Goal: Task Accomplishment & Management: Use online tool/utility

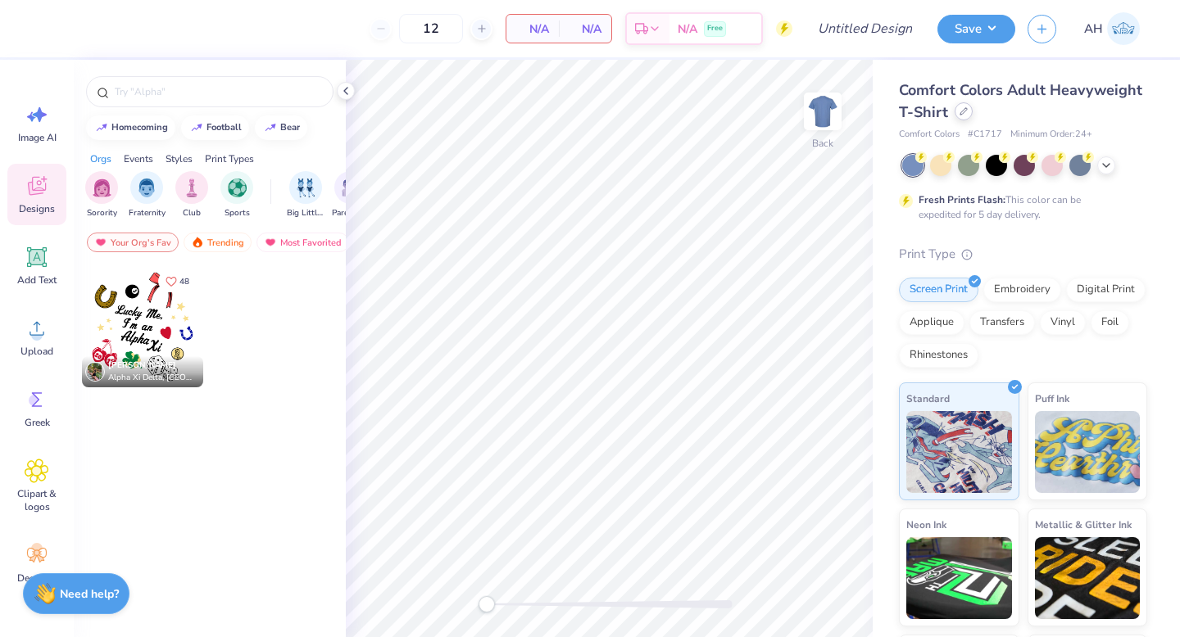
click at [963, 120] on div "Comfort Colors Adult Heavyweight T-Shirt" at bounding box center [1023, 101] width 248 height 44
click at [959, 111] on icon at bounding box center [963, 111] width 8 height 8
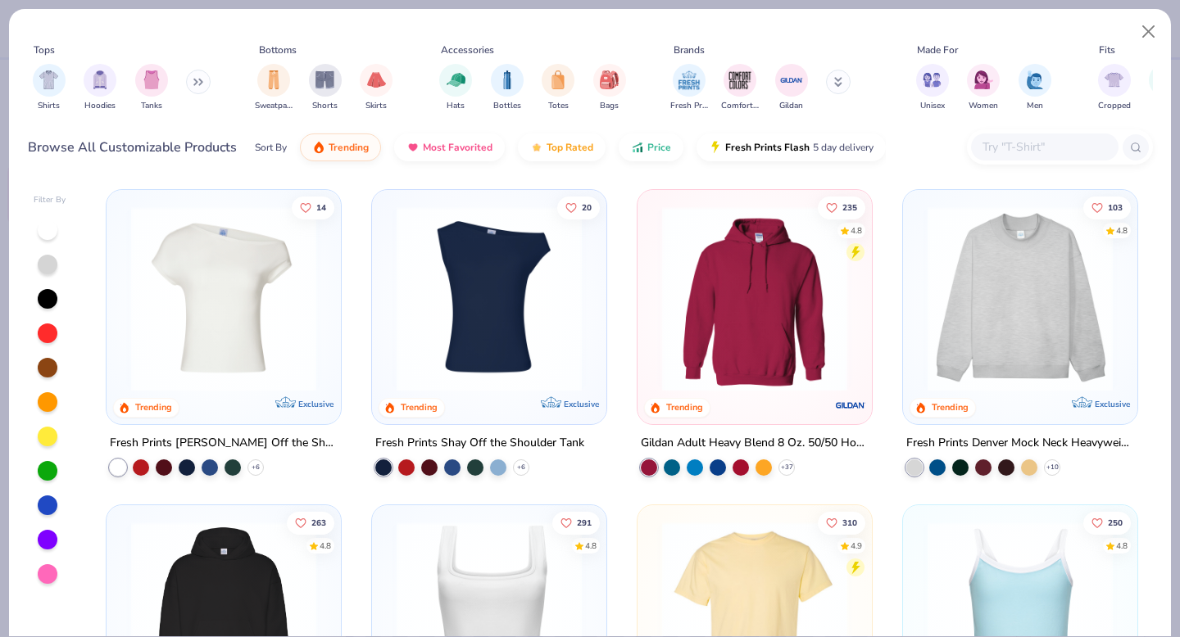
click at [1003, 150] on input "text" at bounding box center [1044, 147] width 126 height 19
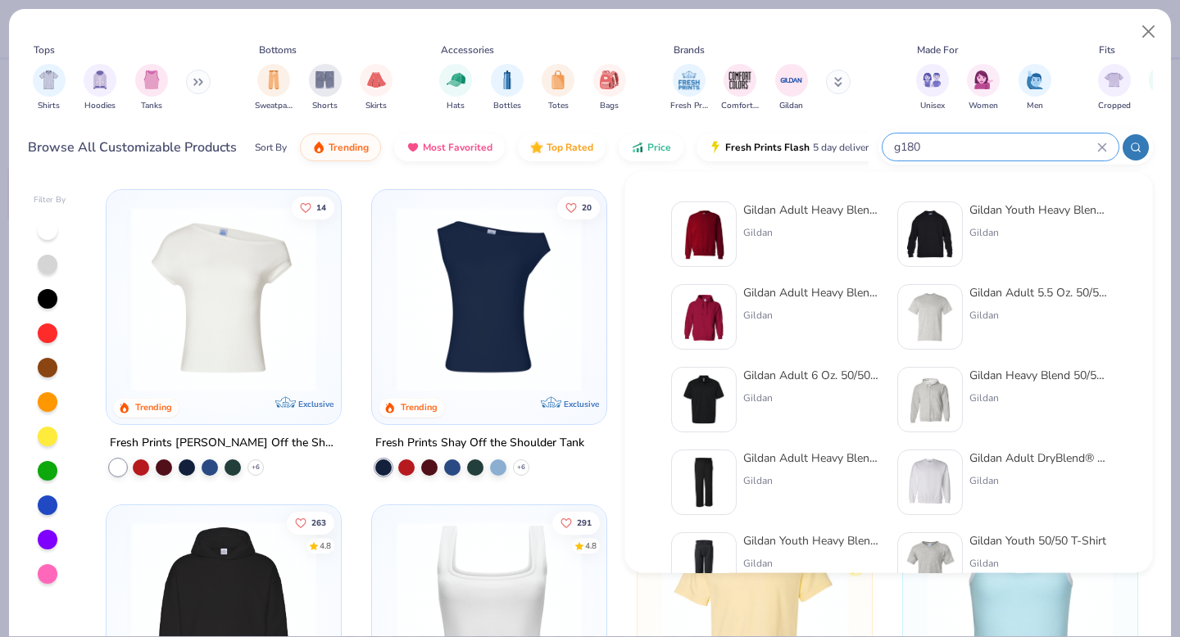
type input "g180"
click at [821, 235] on div "Gildan" at bounding box center [812, 232] width 138 height 15
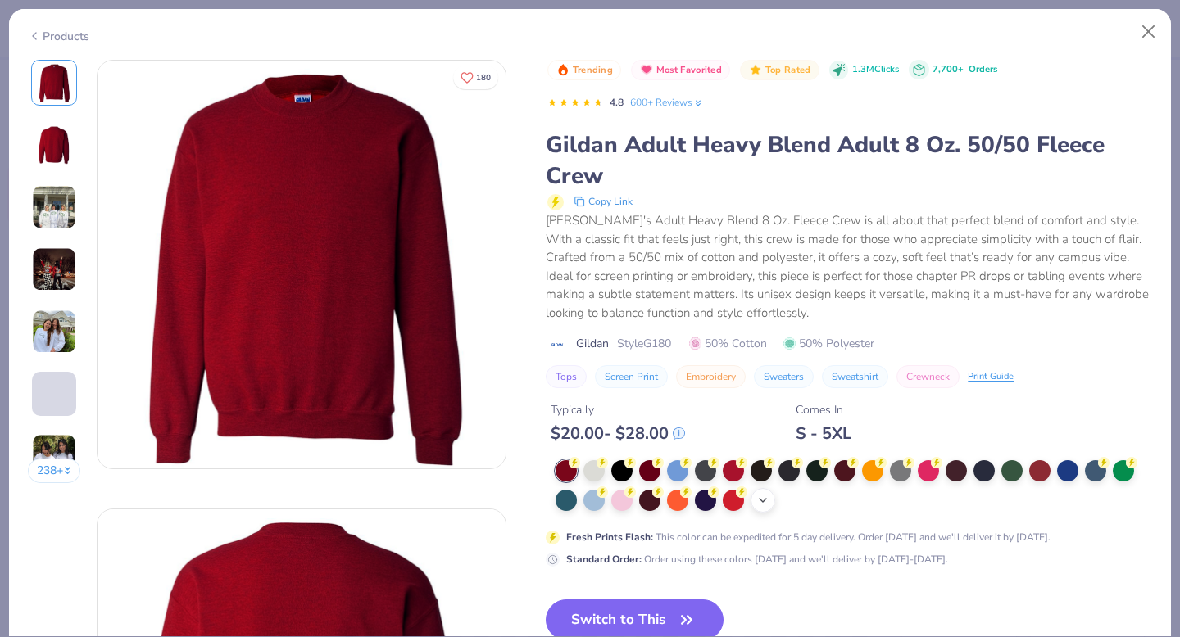
click at [771, 501] on div "+ 8" at bounding box center [762, 500] width 25 height 25
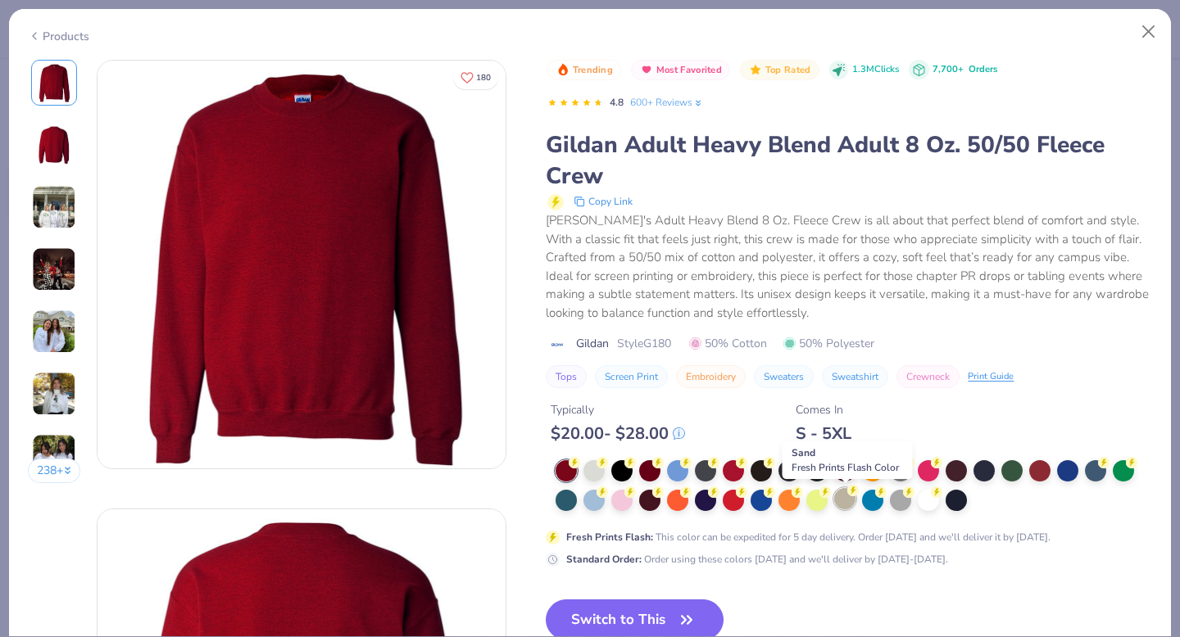
click at [845, 503] on div at bounding box center [844, 498] width 21 height 21
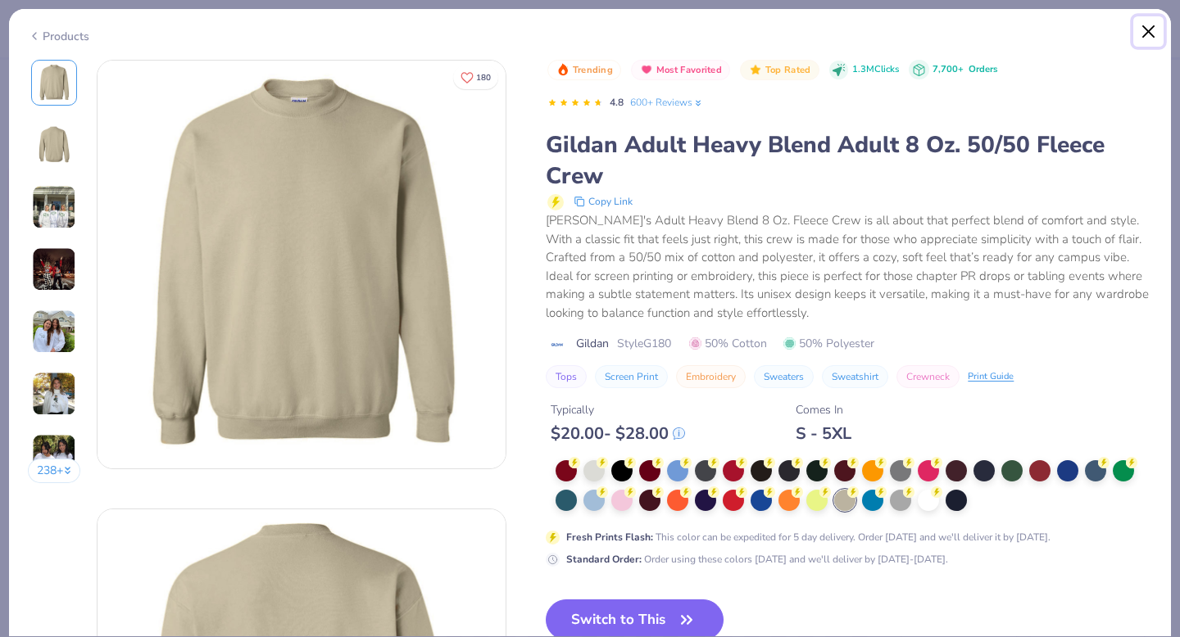
click at [1152, 26] on button "Close" at bounding box center [1148, 31] width 31 height 31
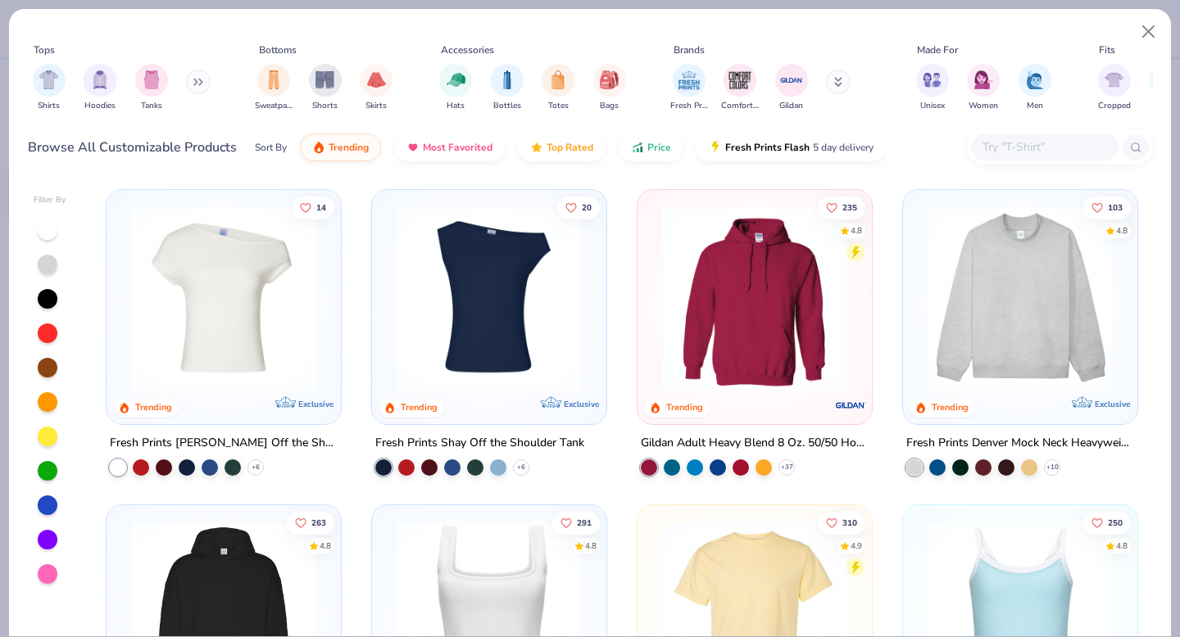
click at [690, 282] on img at bounding box center [755, 298] width 202 height 185
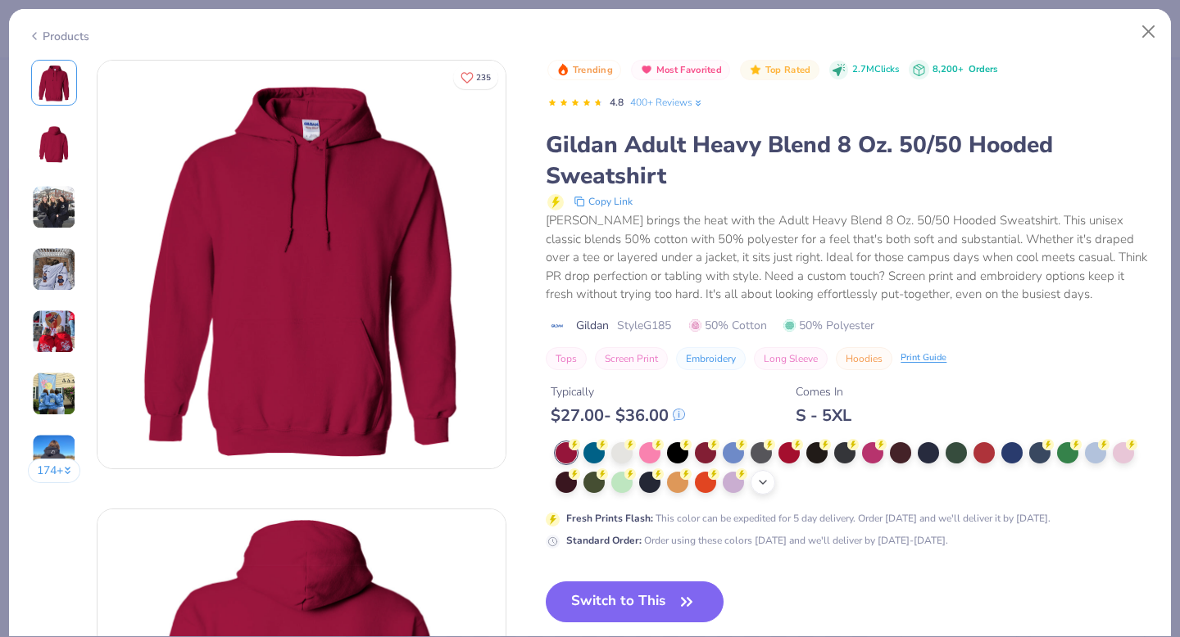
click at [766, 487] on icon at bounding box center [762, 482] width 13 height 13
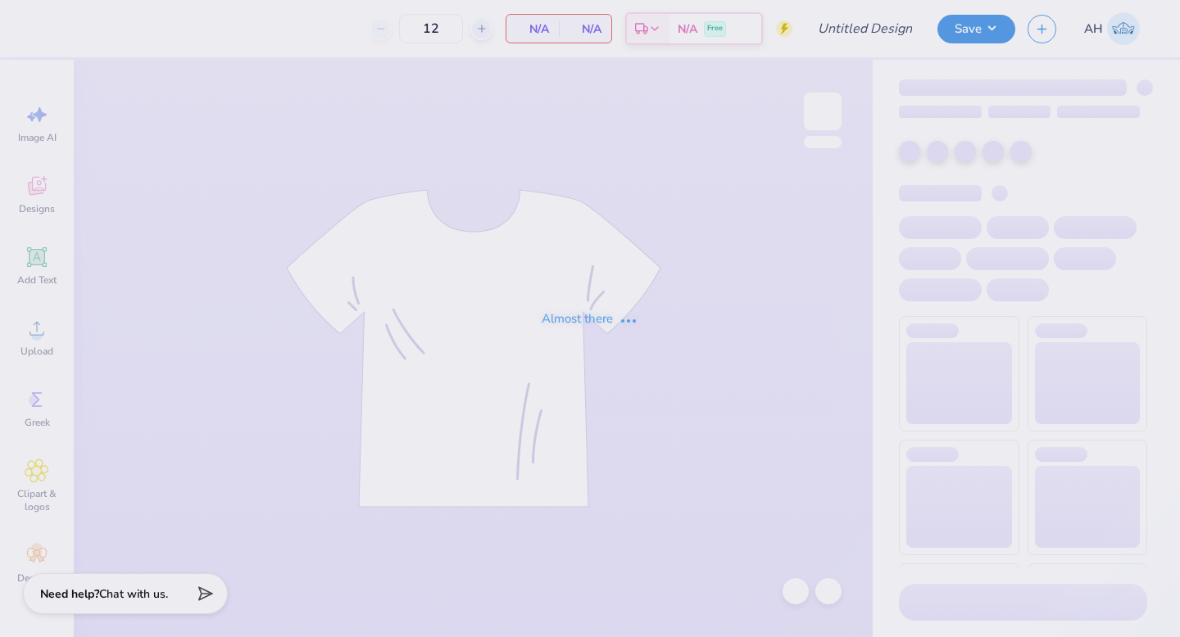
type input "DSP Barn Dance 3"
type input "45"
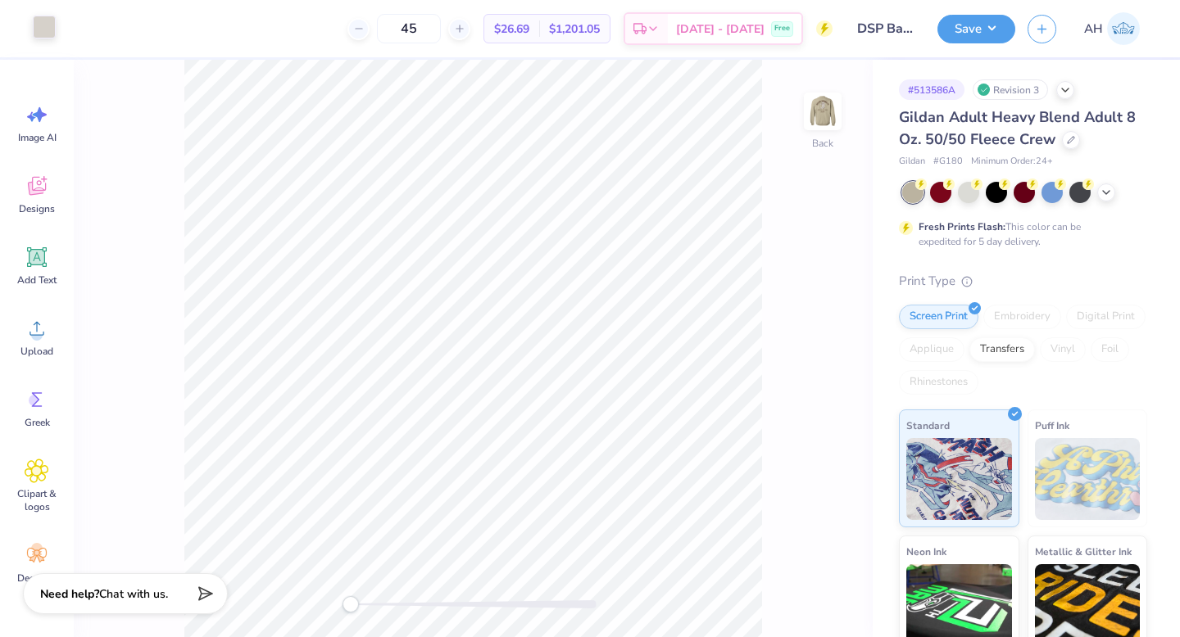
click at [48, 33] on div at bounding box center [44, 27] width 23 height 23
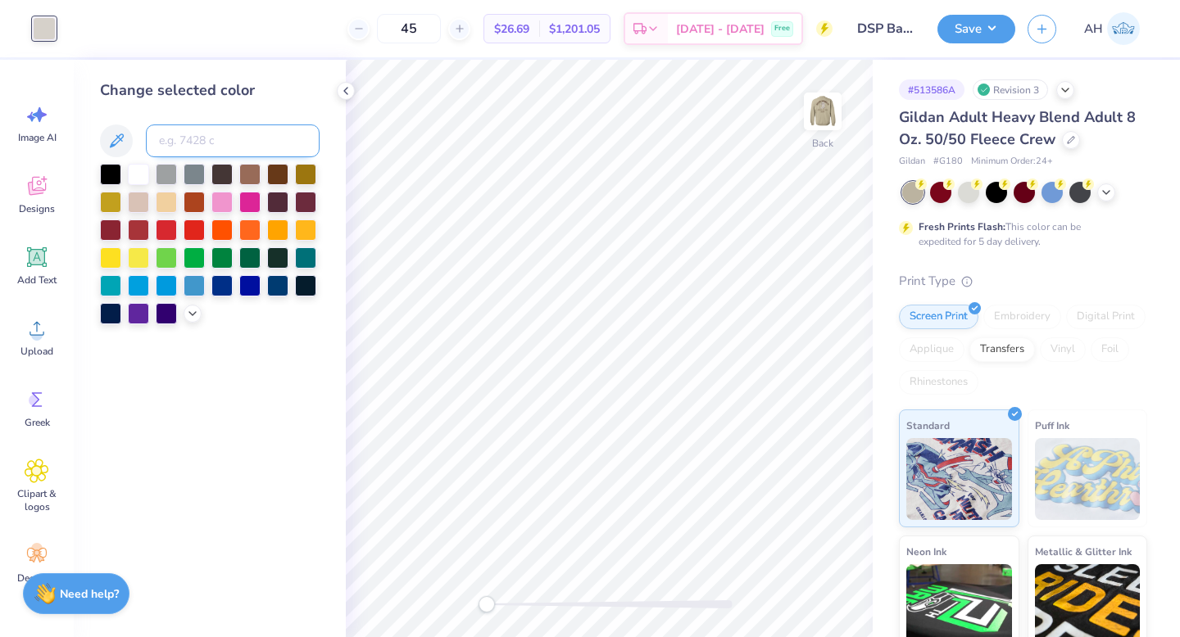
click at [214, 134] on input at bounding box center [233, 141] width 174 height 33
type input "476"
click at [982, 14] on button "Save" at bounding box center [976, 26] width 78 height 29
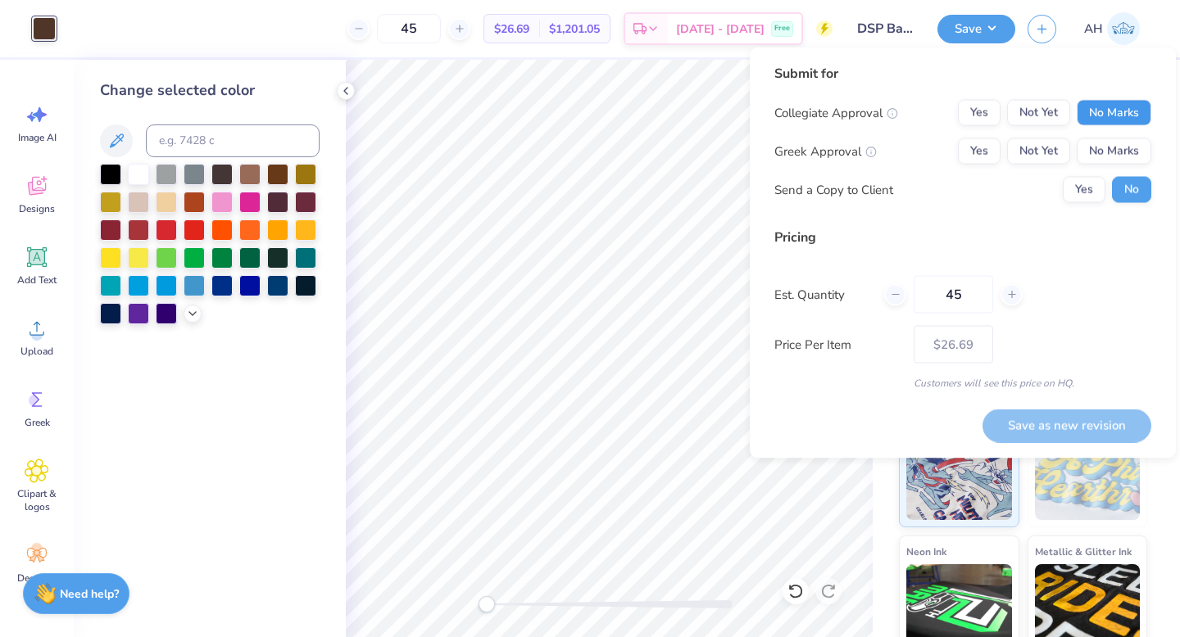
click at [1112, 111] on button "No Marks" at bounding box center [1113, 113] width 75 height 26
click at [981, 152] on button "Yes" at bounding box center [979, 151] width 43 height 26
click at [1017, 419] on button "Save as new revision" at bounding box center [1066, 426] width 169 height 34
type input "$26.69"
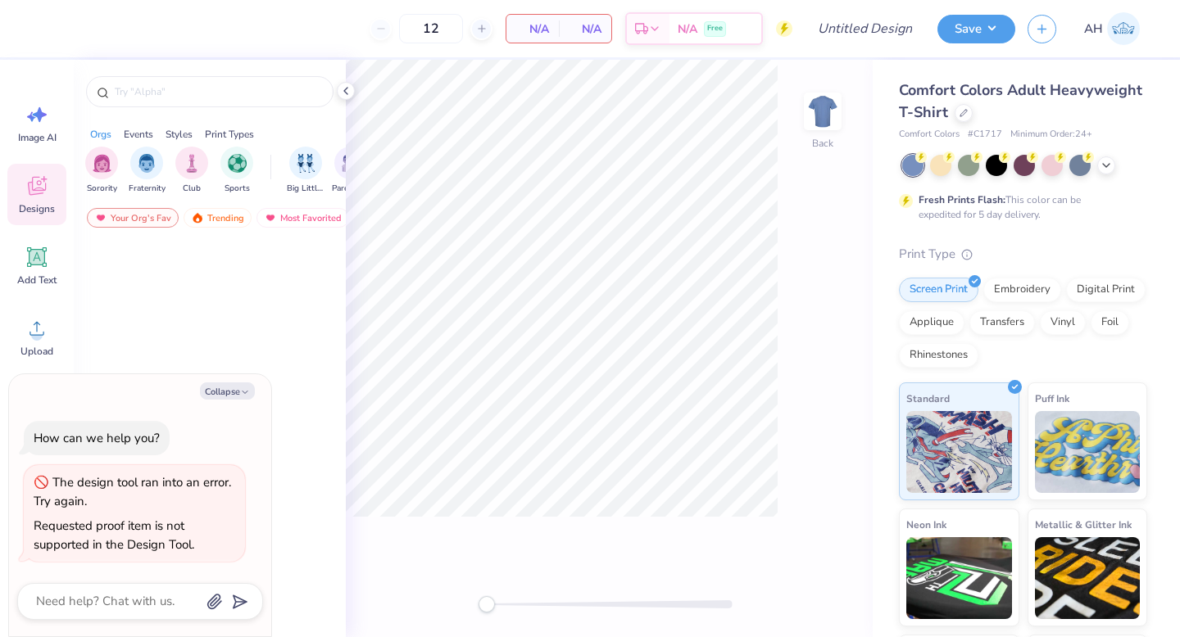
type textarea "x"
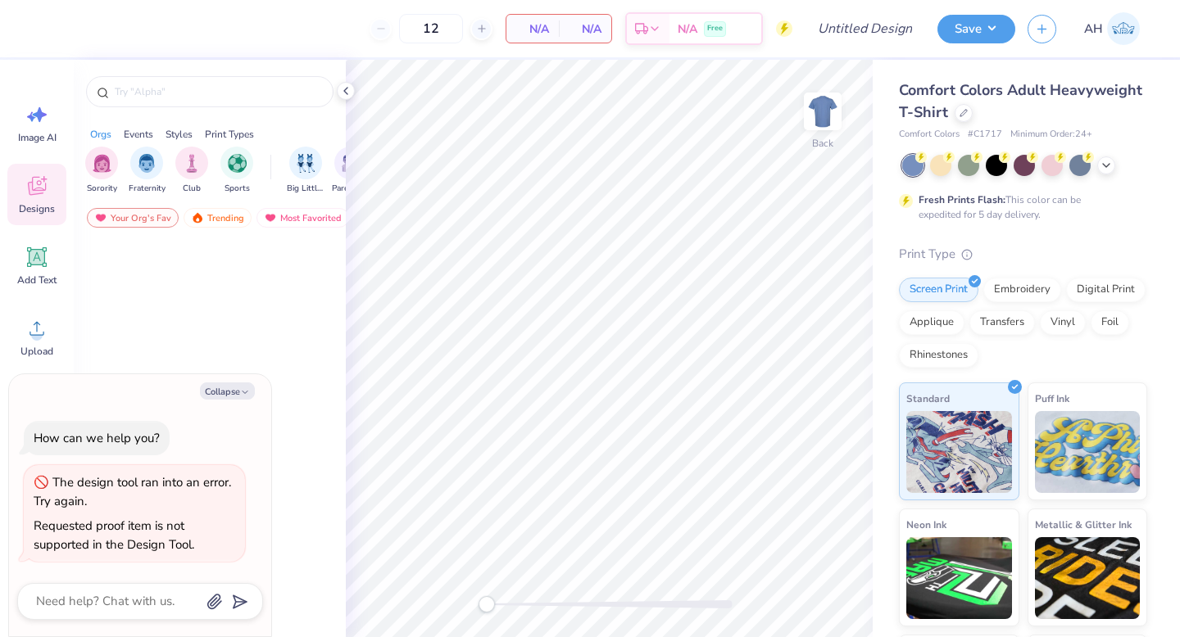
type textarea "x"
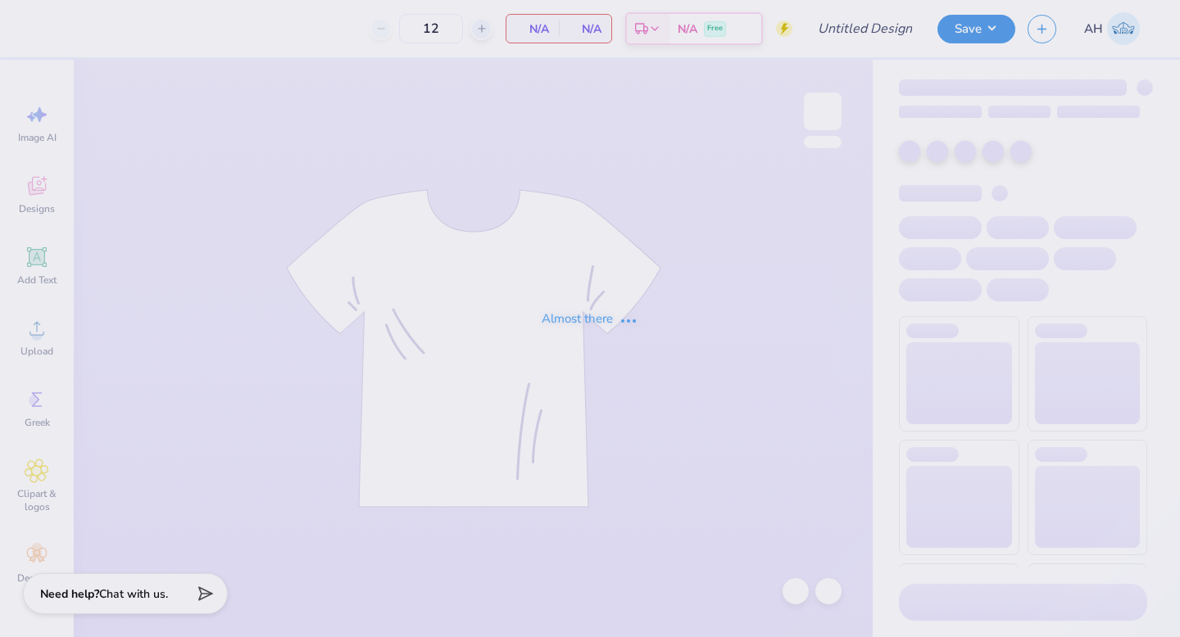
type input "DSP Barn Dance 2"
type input "45"
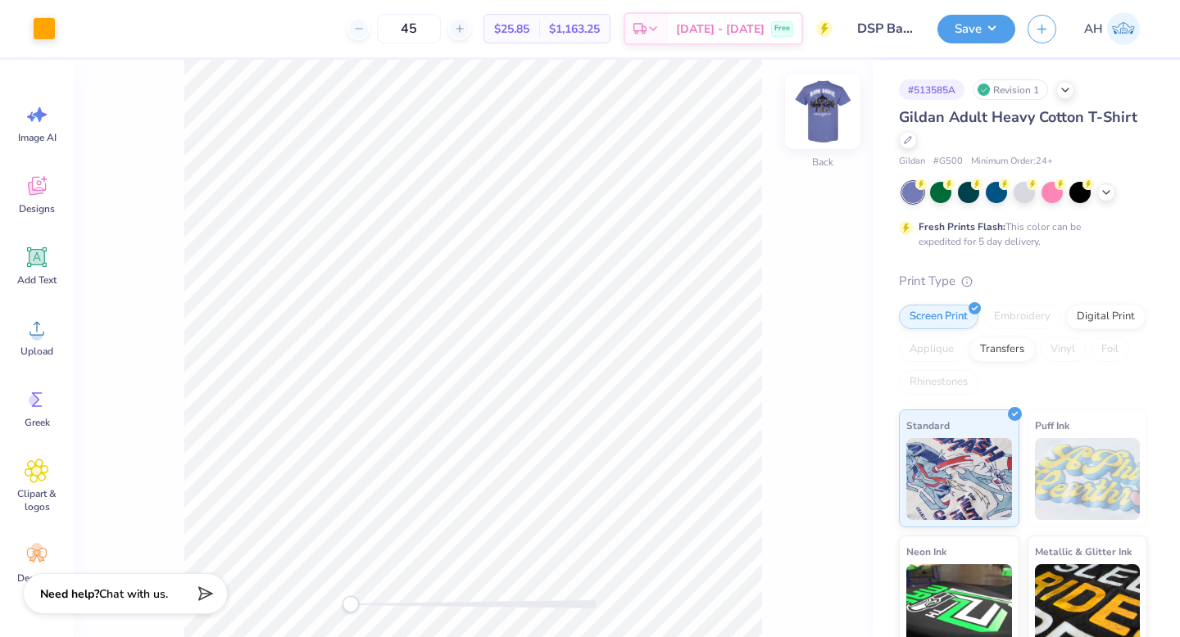
click at [825, 107] on img at bounding box center [823, 112] width 66 height 66
click at [825, 108] on img at bounding box center [823, 112] width 66 height 66
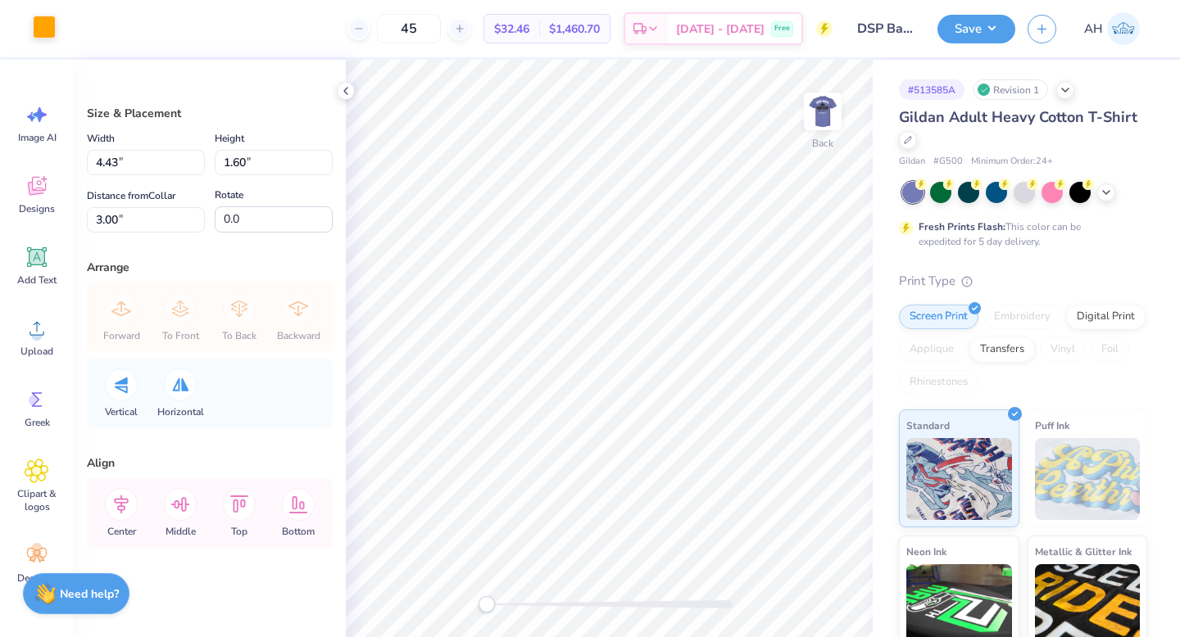
click at [46, 37] on div at bounding box center [44, 27] width 23 height 23
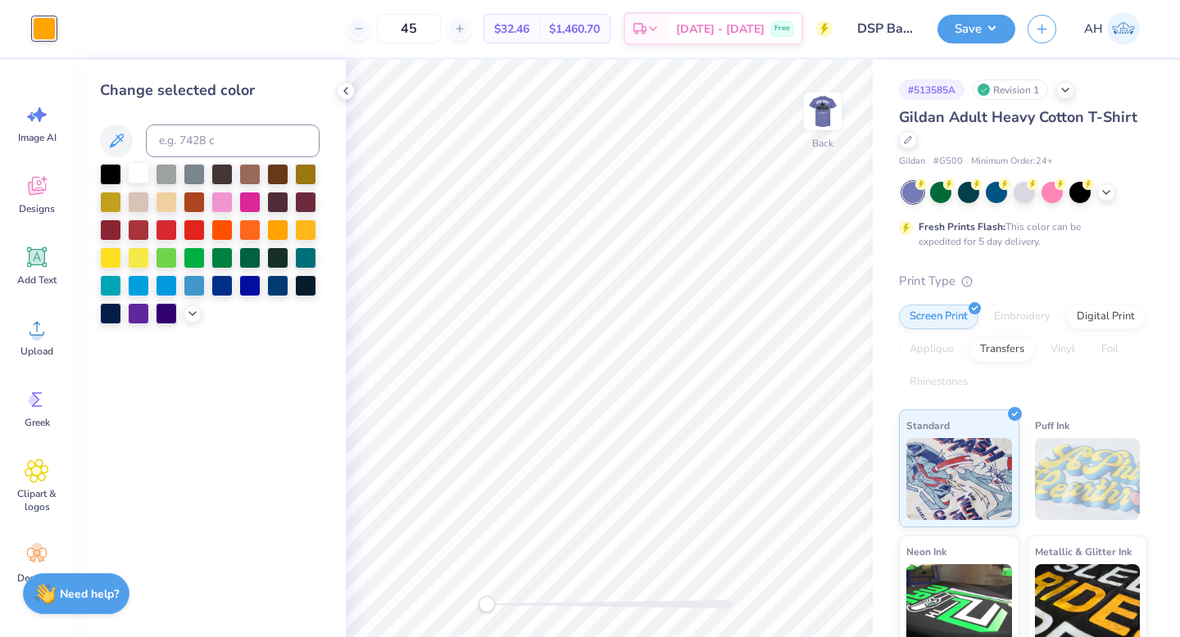
click at [135, 178] on div at bounding box center [138, 172] width 21 height 21
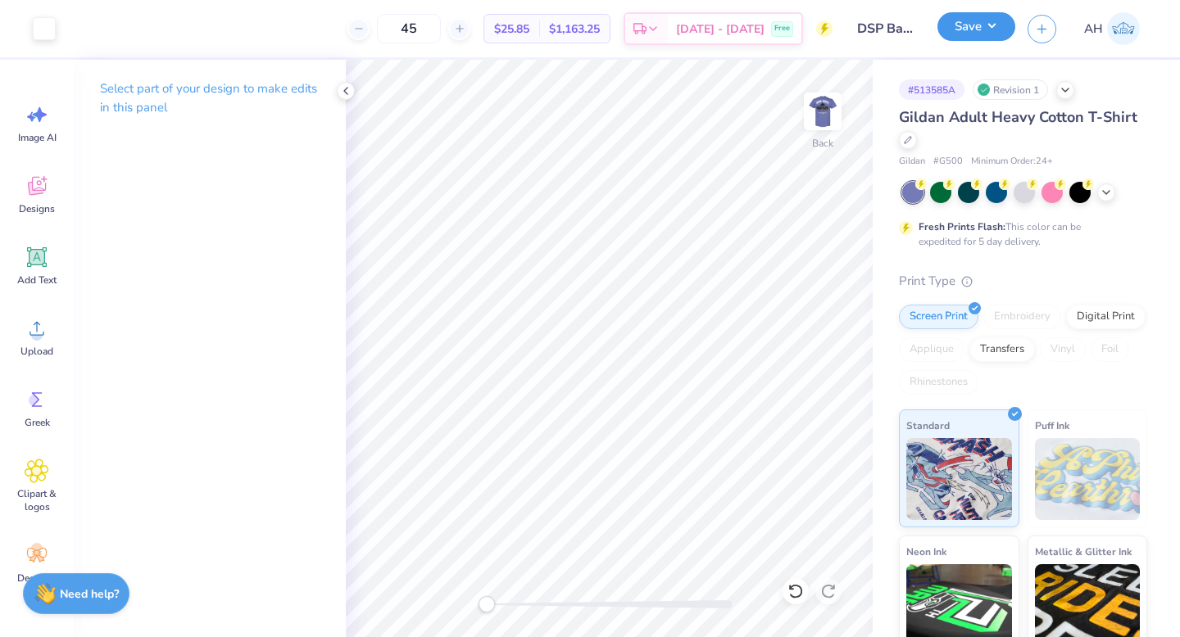
click at [983, 22] on button "Save" at bounding box center [976, 26] width 78 height 29
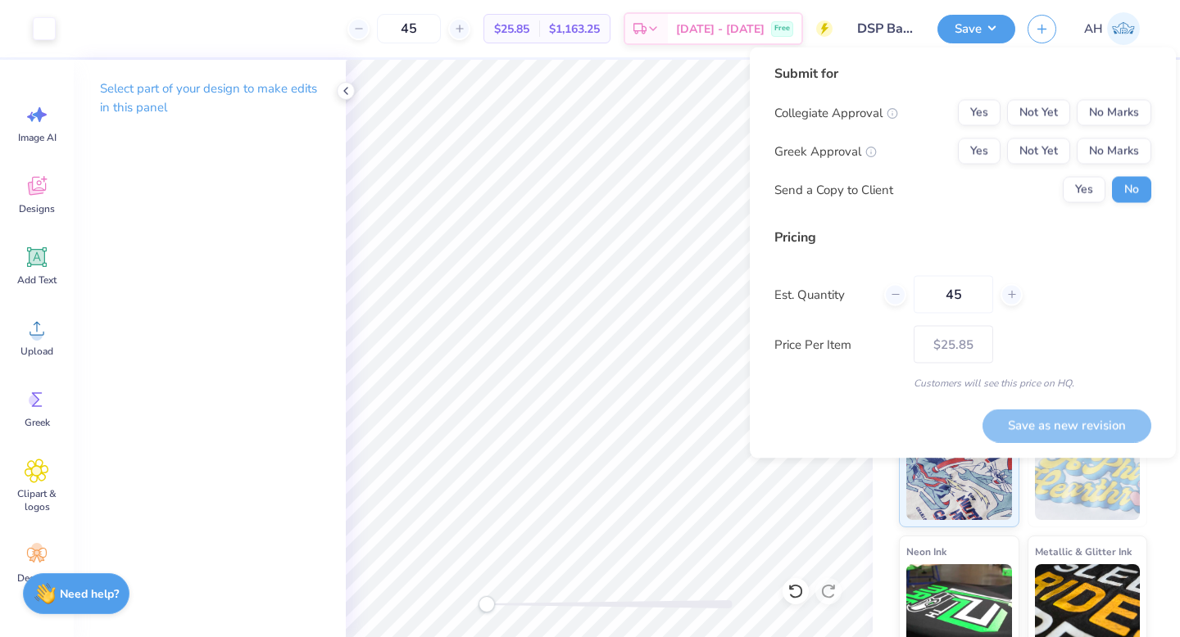
click at [1117, 96] on div "Submit for Collegiate Approval Yes Not Yet No Marks Greek Approval Yes Not Yet …" at bounding box center [962, 140] width 377 height 152
click at [989, 143] on button "Yes" at bounding box center [979, 151] width 43 height 26
click at [1018, 429] on div "Save as new revision" at bounding box center [1066, 426] width 169 height 34
click at [348, 89] on icon at bounding box center [345, 90] width 13 height 13
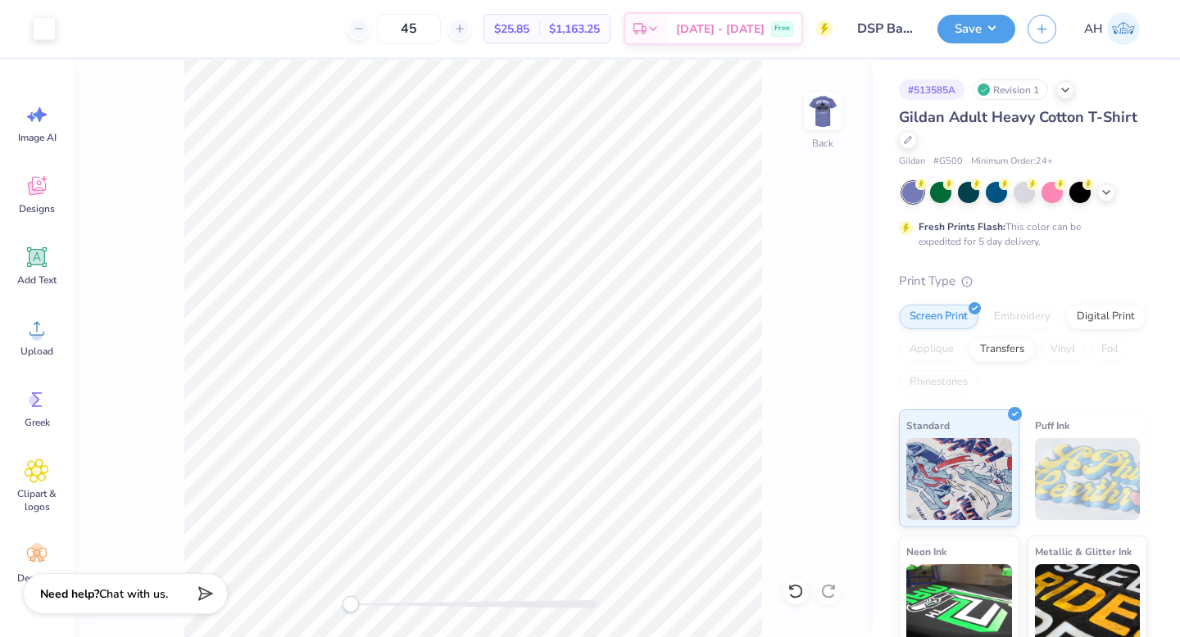
click at [1017, 6] on div "Save AH" at bounding box center [1058, 28] width 242 height 57
click at [990, 13] on div "Save AH" at bounding box center [1058, 28] width 242 height 57
click at [990, 38] on button "Save" at bounding box center [976, 26] width 78 height 29
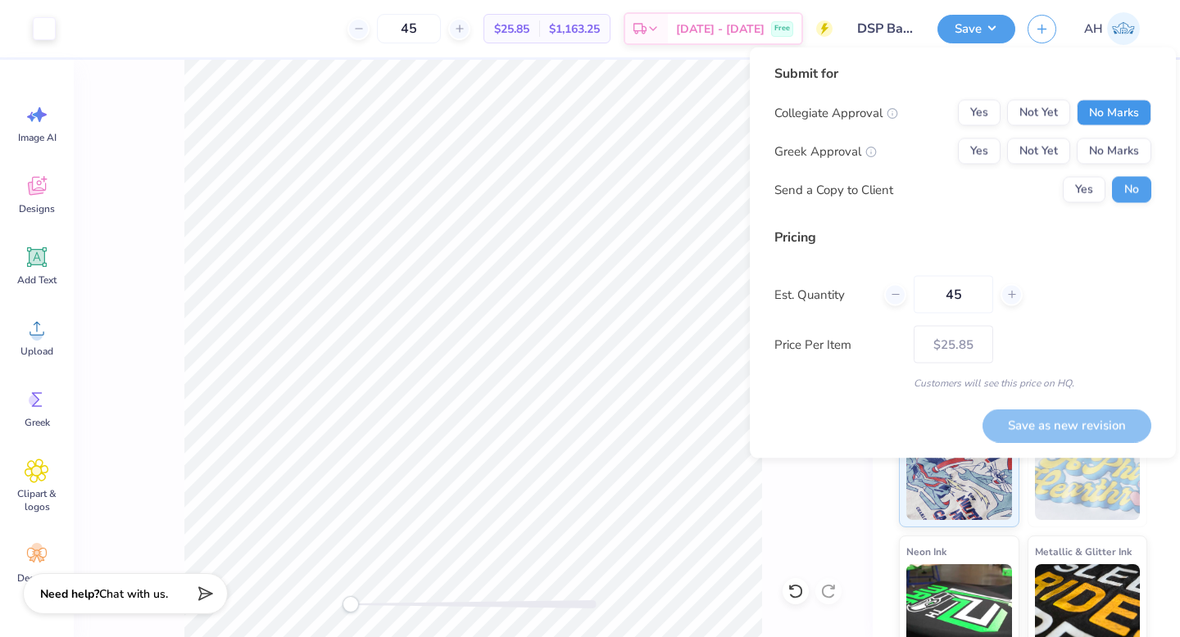
click at [1114, 114] on button "No Marks" at bounding box center [1113, 113] width 75 height 26
click at [992, 149] on button "Yes" at bounding box center [979, 151] width 43 height 26
click at [1052, 433] on button "Save as new revision" at bounding box center [1066, 426] width 169 height 34
type input "$25.85"
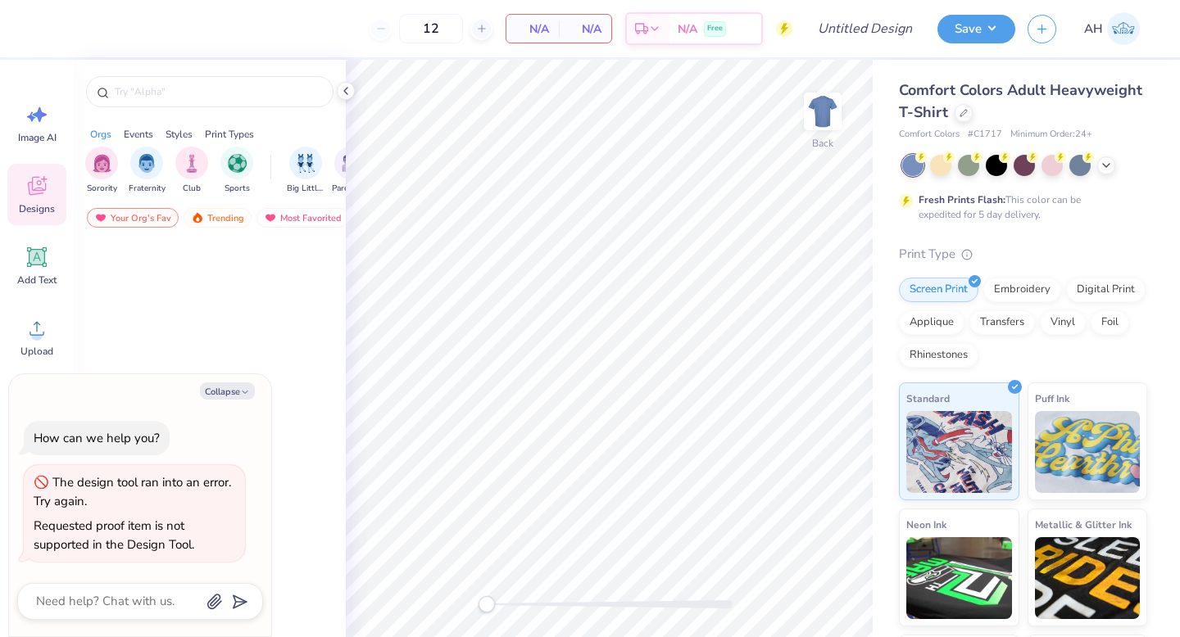
type textarea "x"
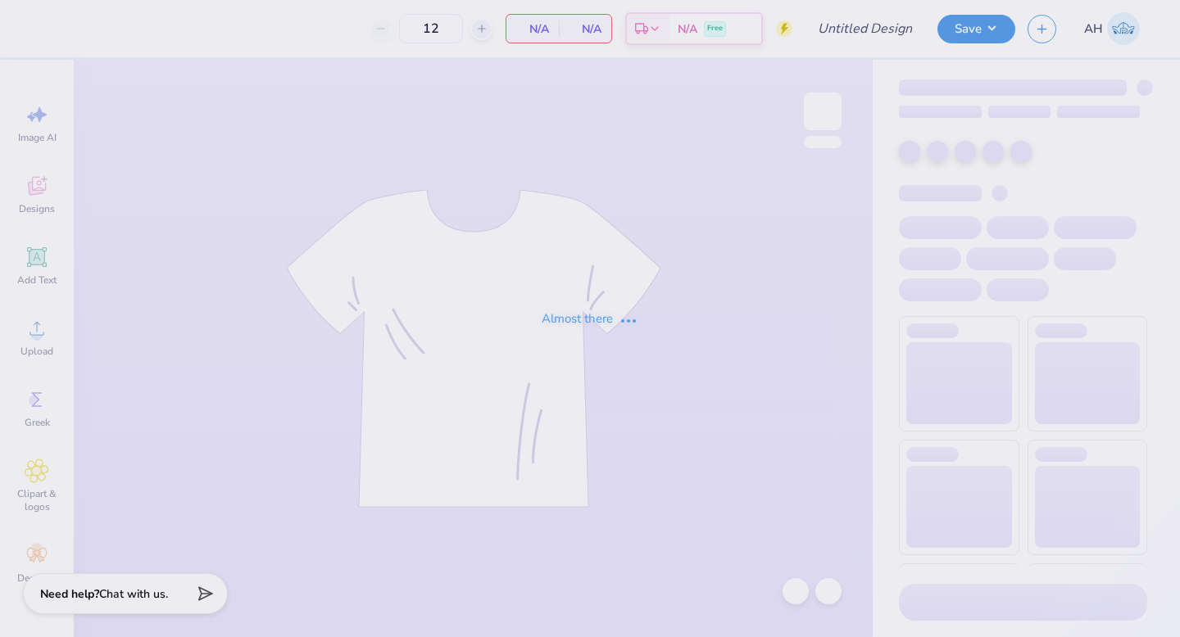
type input "DSP Barn Dance 2"
type input "45"
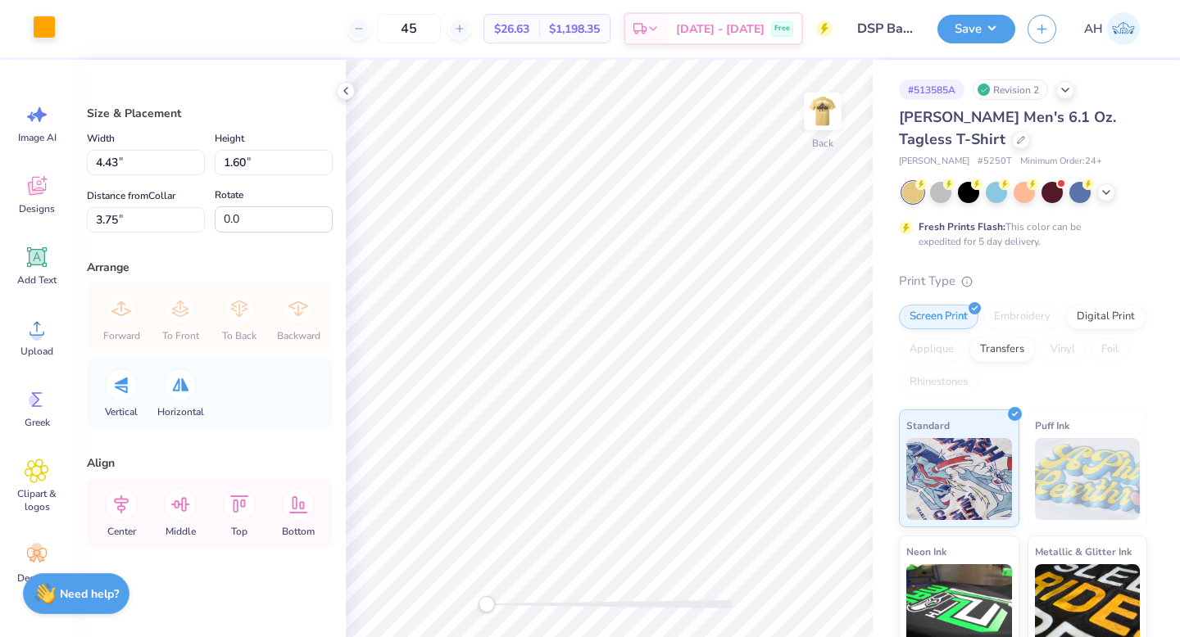
click at [41, 29] on div at bounding box center [44, 27] width 23 height 23
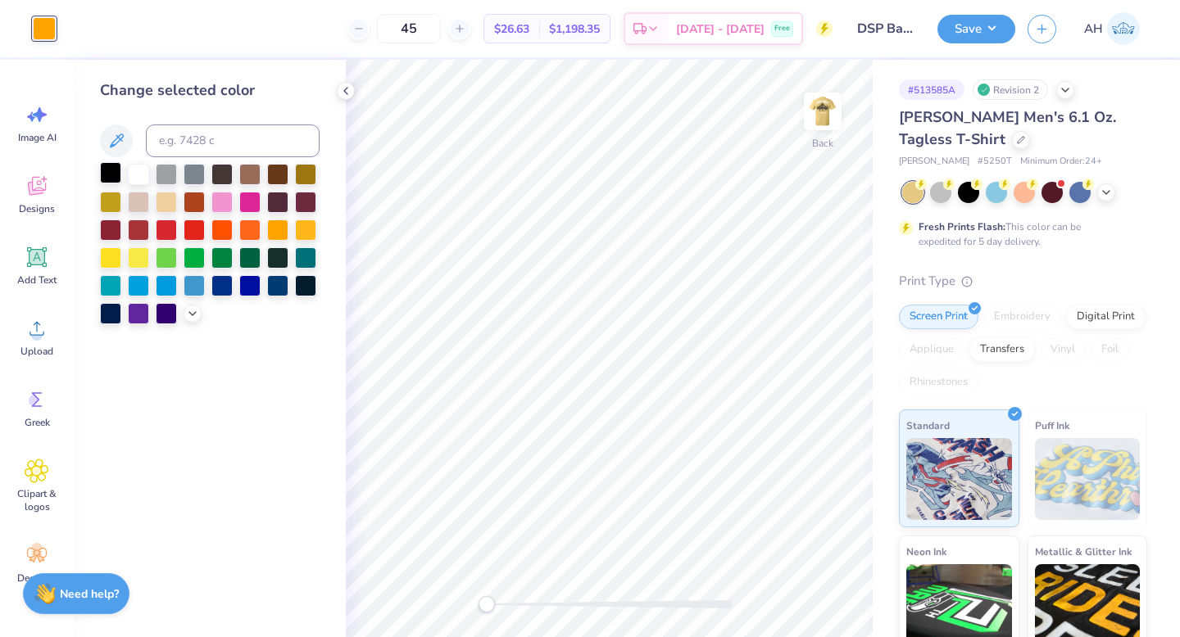
click at [107, 171] on div at bounding box center [110, 172] width 21 height 21
click at [822, 100] on img at bounding box center [823, 112] width 66 height 66
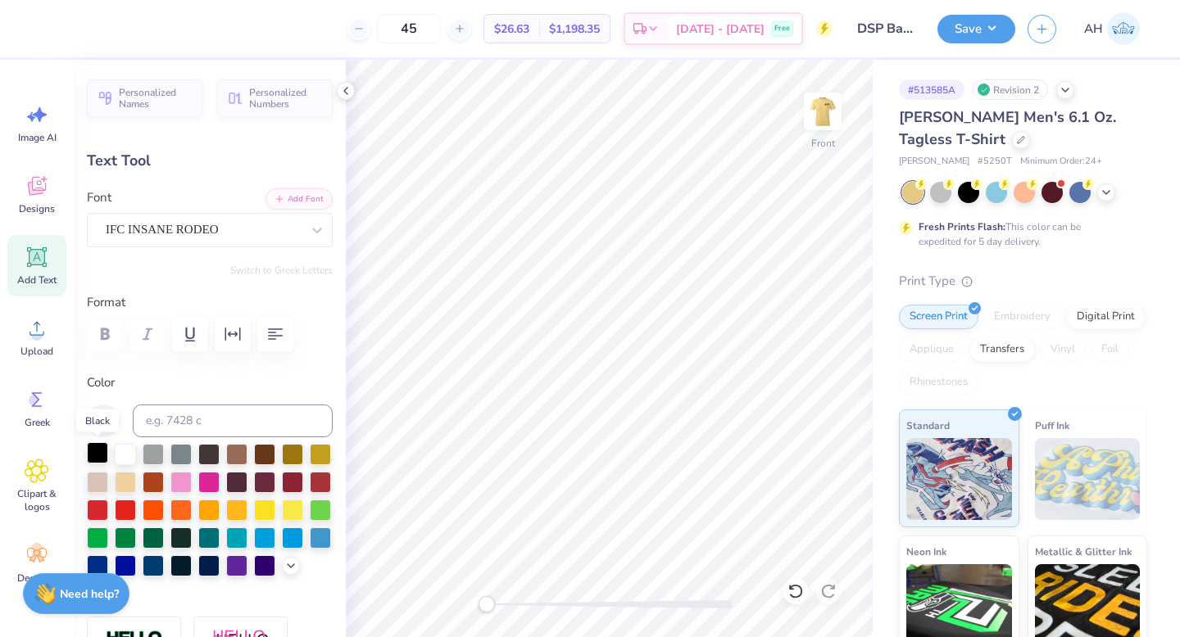
click at [90, 446] on div at bounding box center [97, 452] width 21 height 21
type input "8.05"
type input "0.64"
type input "15.10"
click at [97, 444] on div at bounding box center [97, 452] width 21 height 21
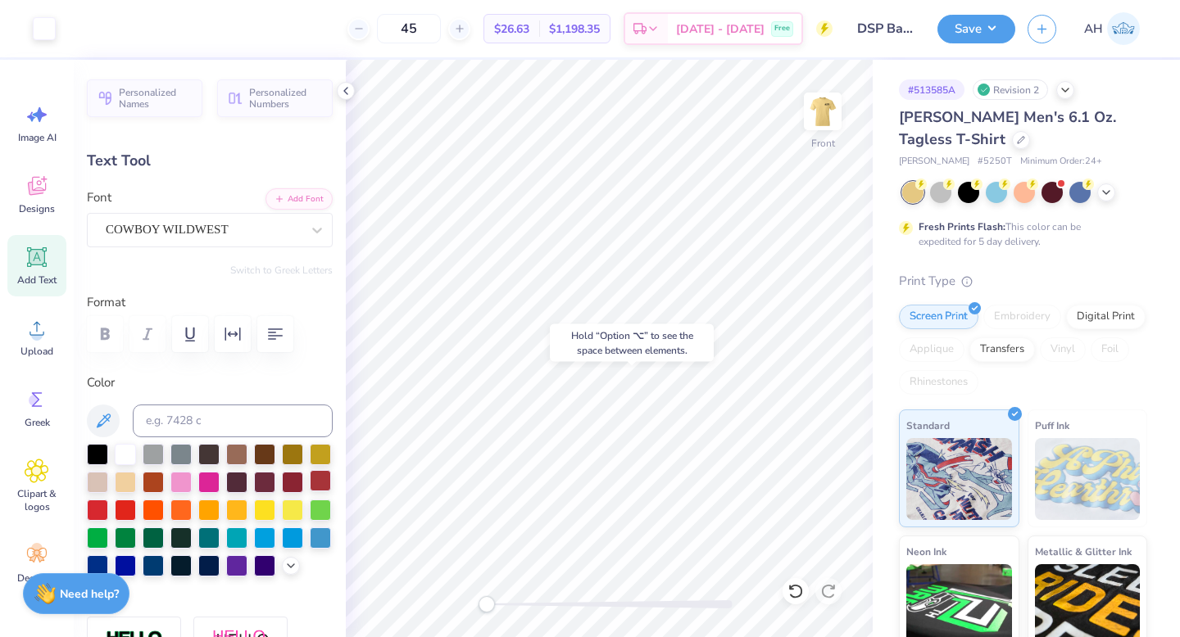
type input "1.17"
type input "0.41"
type input "16.03"
click at [97, 447] on div at bounding box center [97, 452] width 21 height 21
type input "11.98"
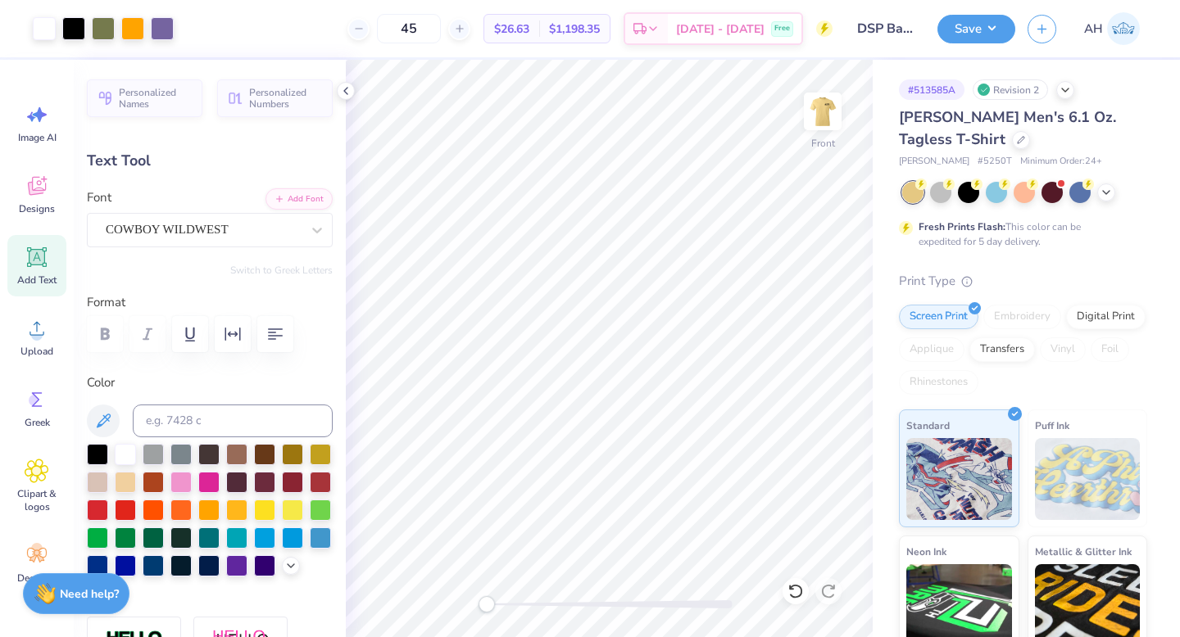
type input "4.14"
type input "3.00"
click at [342, 88] on icon at bounding box center [345, 90] width 13 height 13
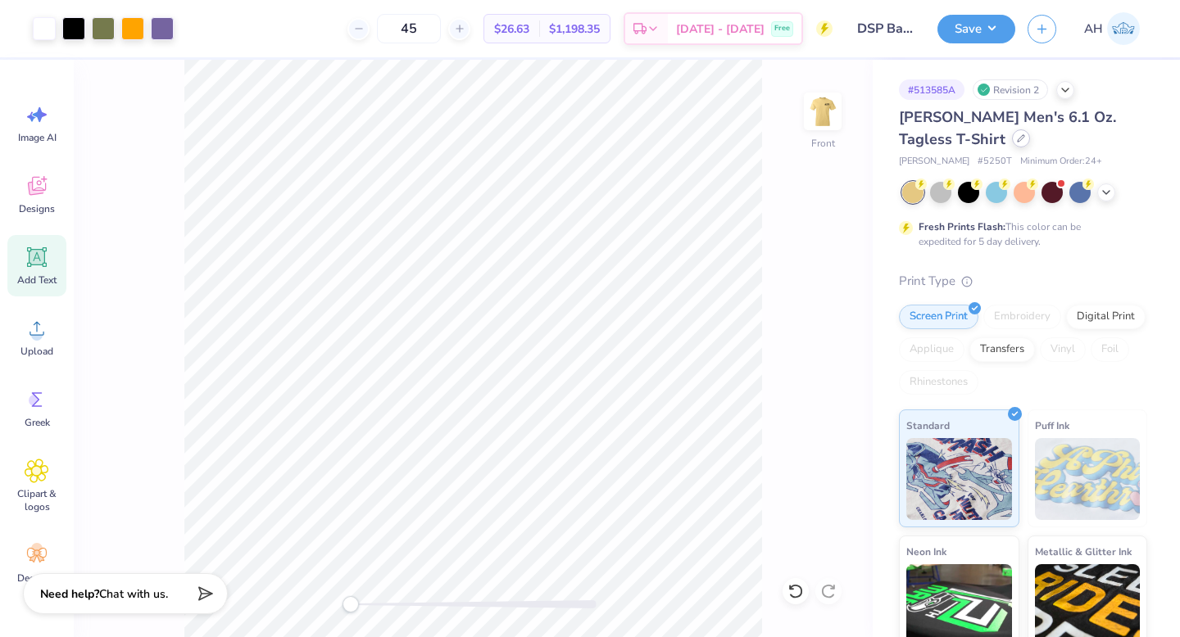
click at [1012, 137] on div at bounding box center [1021, 138] width 18 height 18
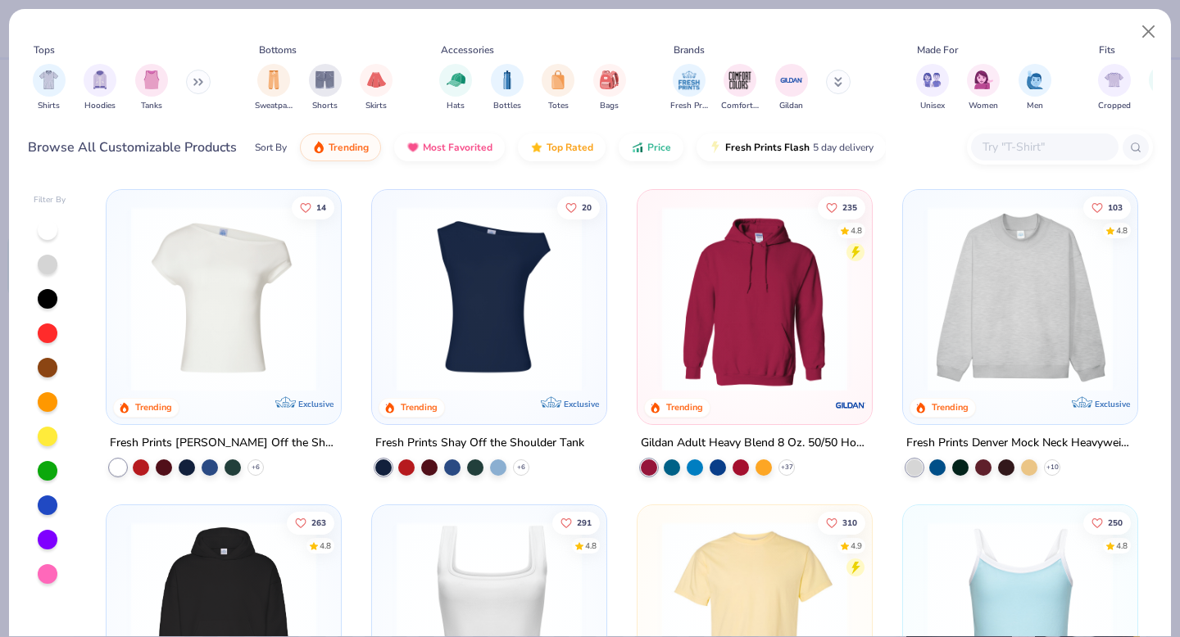
click at [1021, 151] on input "text" at bounding box center [1044, 147] width 126 height 19
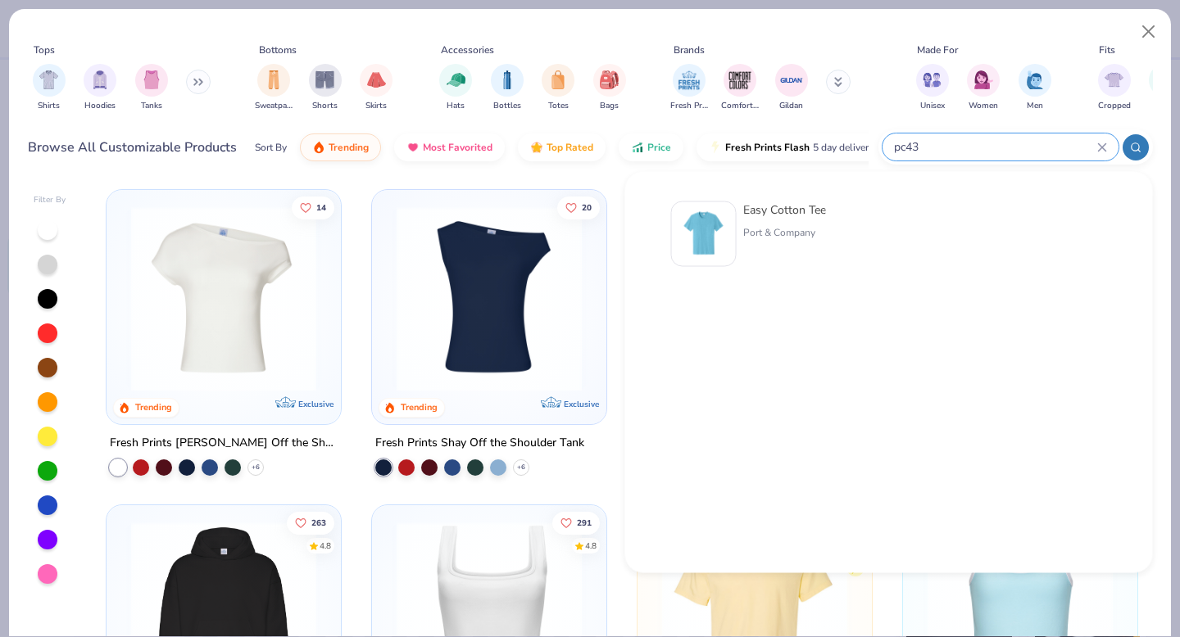
type input "pc43"
click at [868, 212] on div "Easy Cotton Tee Port & Company" at bounding box center [776, 235] width 210 height 66
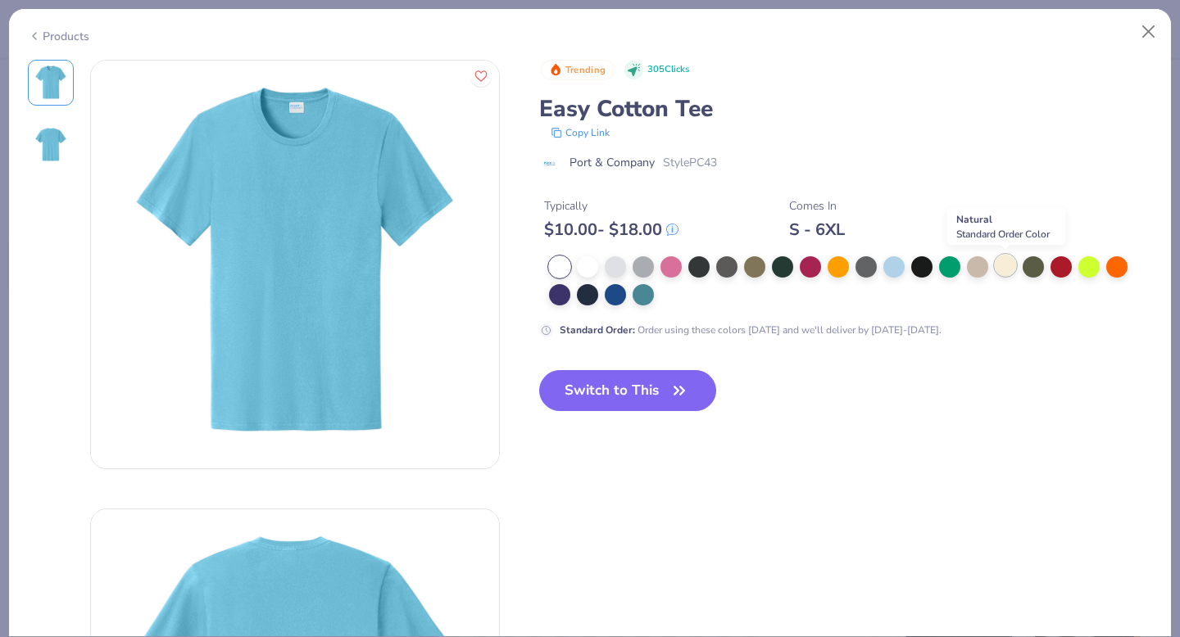
click at [1007, 265] on div at bounding box center [1004, 265] width 21 height 21
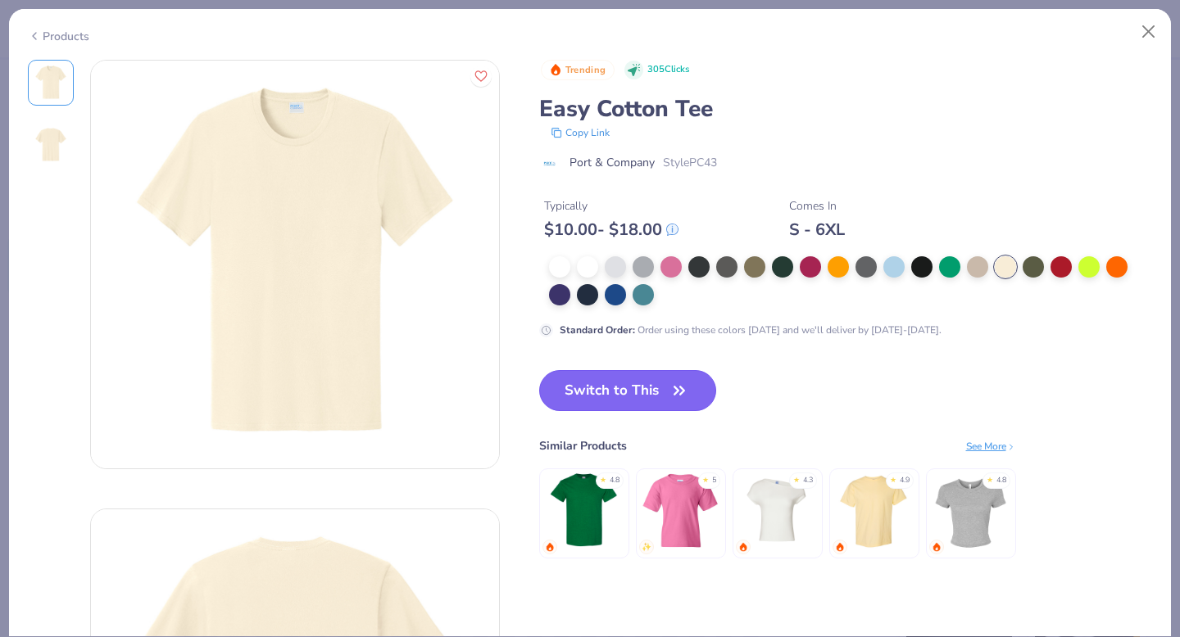
click at [623, 397] on button "Switch to This" at bounding box center [628, 390] width 178 height 41
click at [608, 378] on button "Switch to This" at bounding box center [628, 390] width 178 height 41
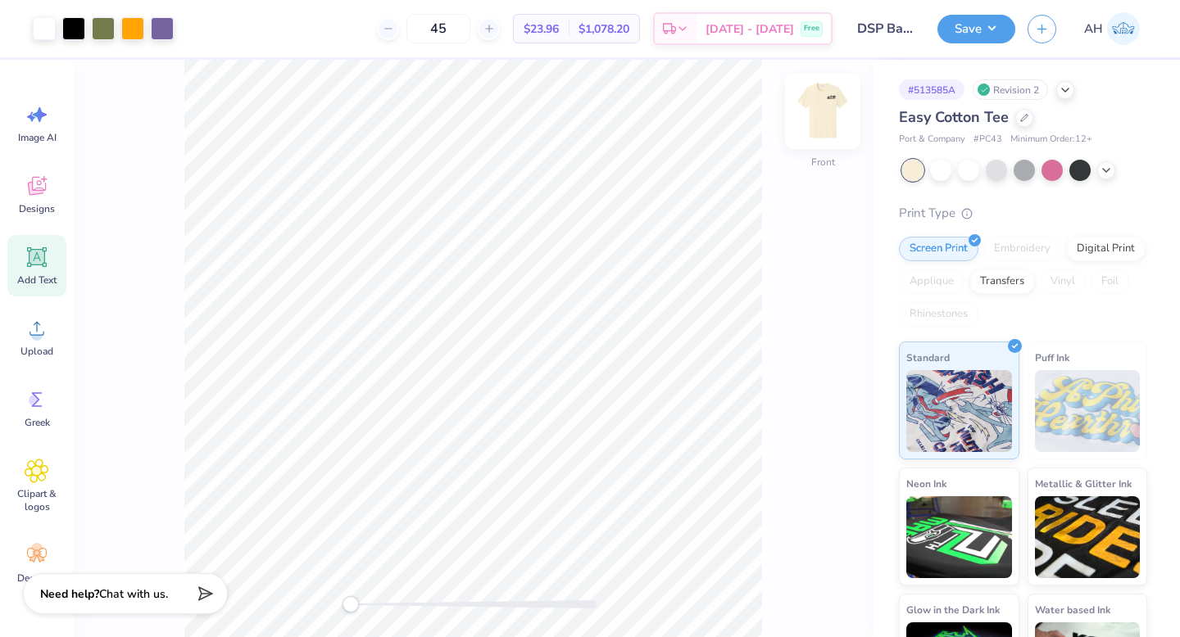
click at [847, 122] on img at bounding box center [823, 112] width 66 height 66
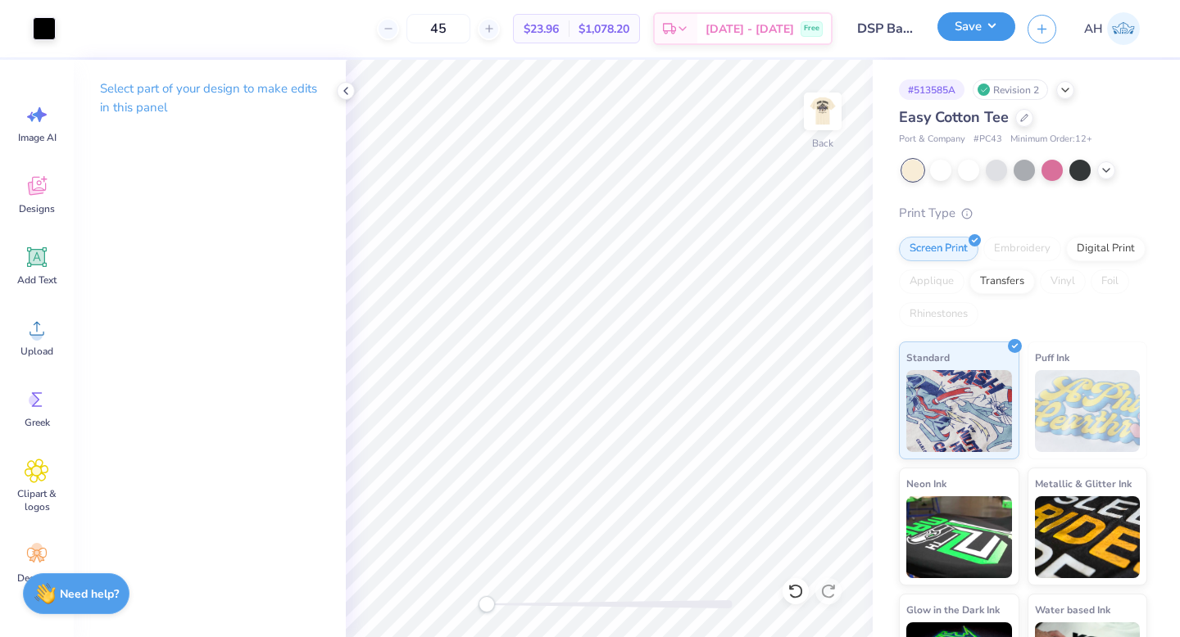
click at [977, 25] on button "Save" at bounding box center [976, 26] width 78 height 29
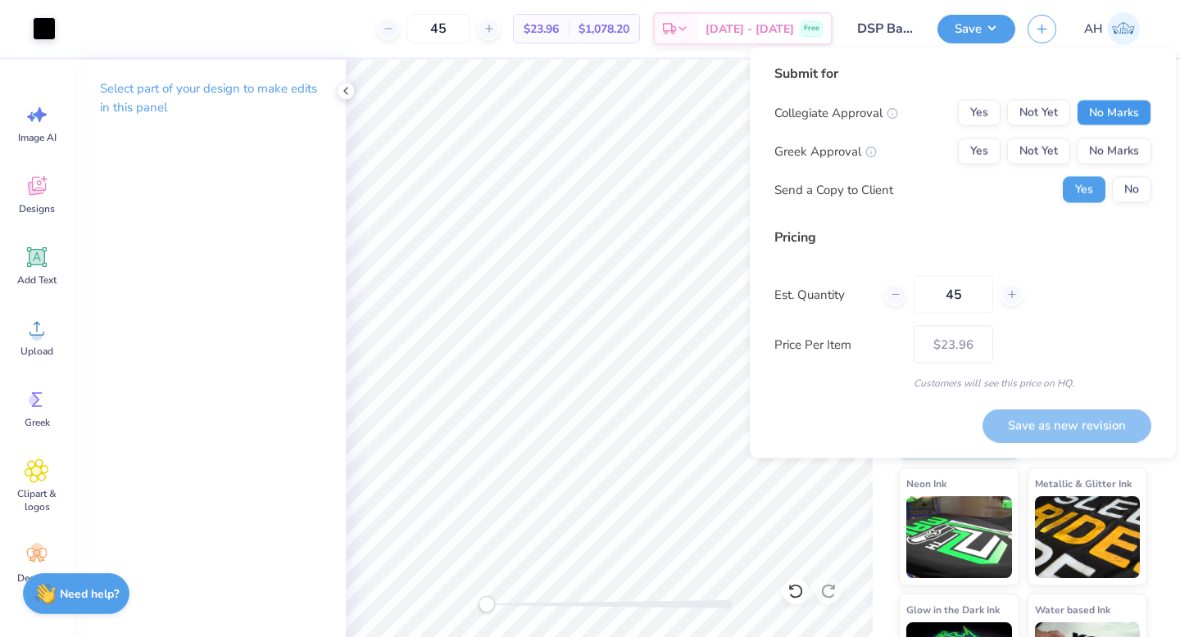
click at [1109, 111] on button "No Marks" at bounding box center [1113, 113] width 75 height 26
click at [967, 163] on button "Yes" at bounding box center [979, 151] width 43 height 26
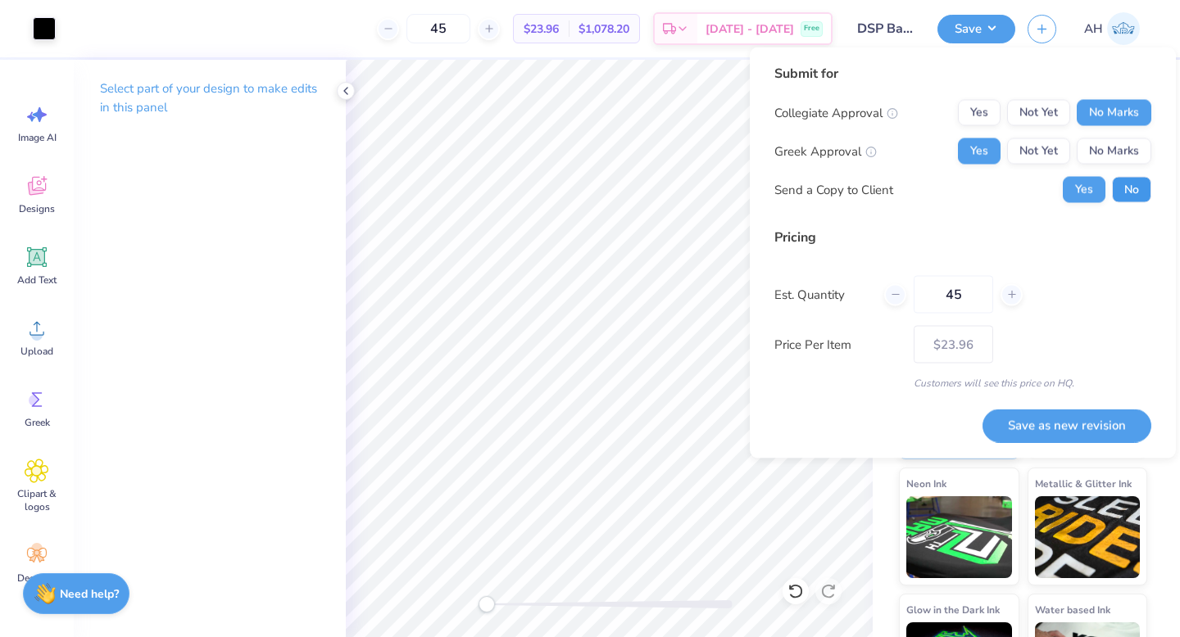
click at [1141, 184] on button "No" at bounding box center [1131, 190] width 39 height 26
click at [1035, 433] on button "Save as new revision" at bounding box center [1066, 426] width 169 height 34
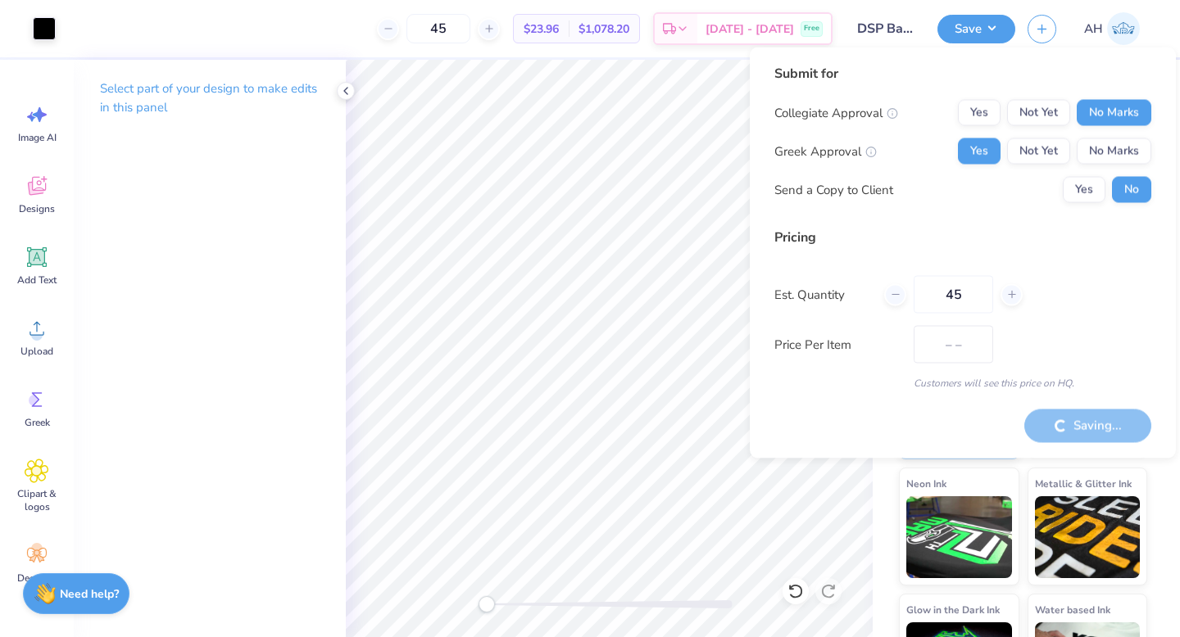
type input "$23.96"
